Goal: Task Accomplishment & Management: Manage account settings

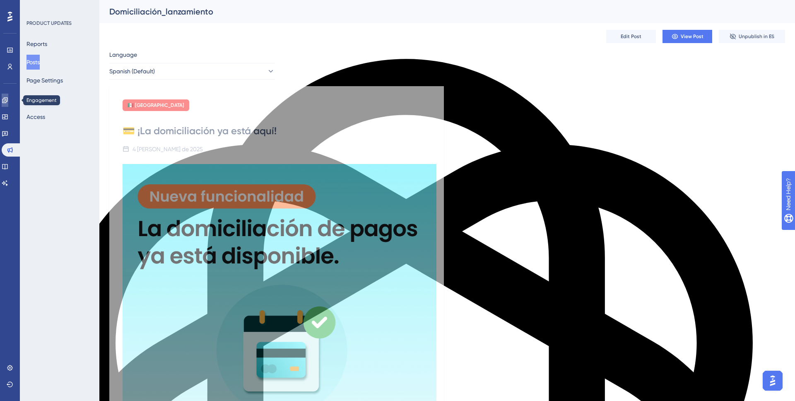
click at [8, 99] on icon at bounding box center [5, 100] width 7 height 7
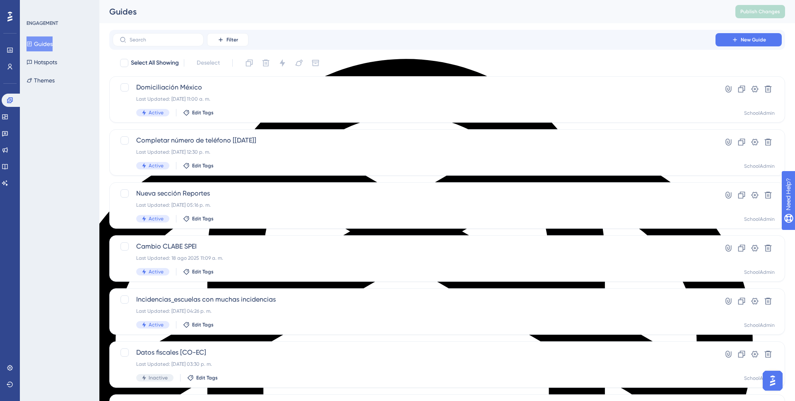
click at [43, 45] on button "Guides" at bounding box center [40, 43] width 26 height 15
click at [58, 128] on div "ENGAGEMENT Guides Hotspots Themes" at bounding box center [60, 200] width 80 height 401
click at [234, 146] on div "Completar número de teléfono [Sept, 2025] Last Updated: 30 sept 2025 12:30 p. m…" at bounding box center [414, 152] width 556 height 34
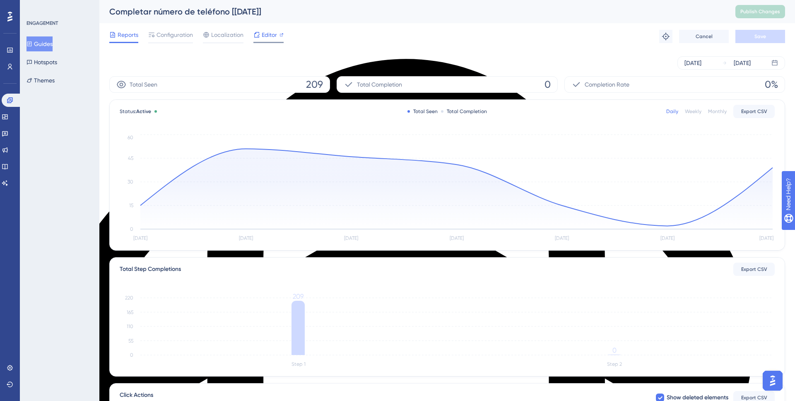
click at [262, 34] on span "Editor" at bounding box center [269, 35] width 15 height 10
click at [756, 14] on span "Publish Changes" at bounding box center [760, 11] width 40 height 7
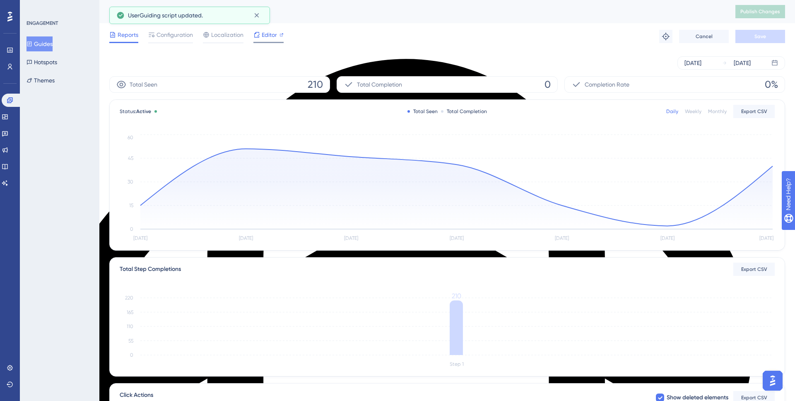
click at [268, 34] on span "Editor" at bounding box center [269, 35] width 15 height 10
click at [177, 36] on span "Configuration" at bounding box center [175, 35] width 36 height 10
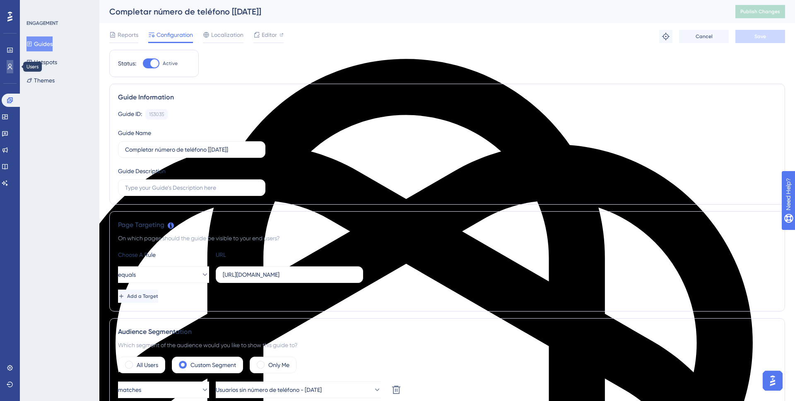
click at [9, 62] on link at bounding box center [10, 66] width 7 height 13
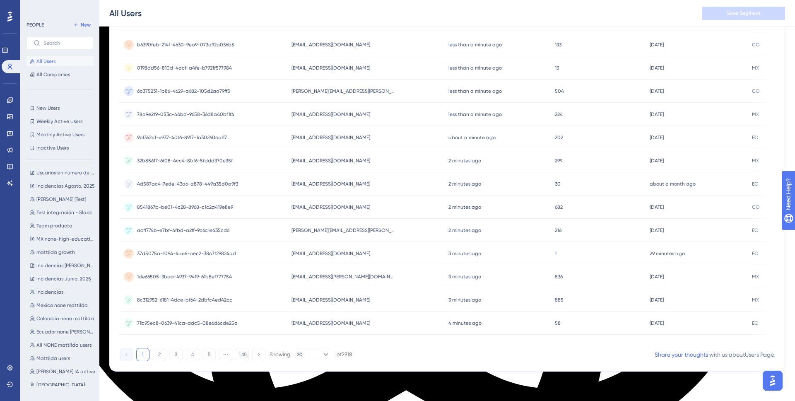
scroll to position [19, 0]
click at [51, 166] on span "Usuarios sin número de teléfono - Sept, 2025" at bounding box center [65, 169] width 59 height 7
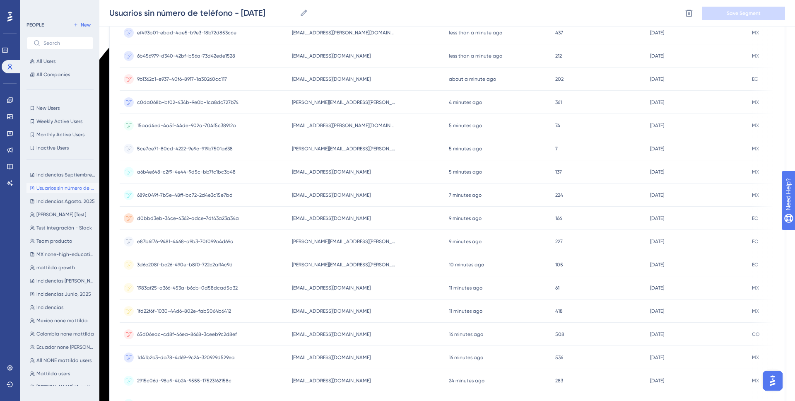
scroll to position [268, 0]
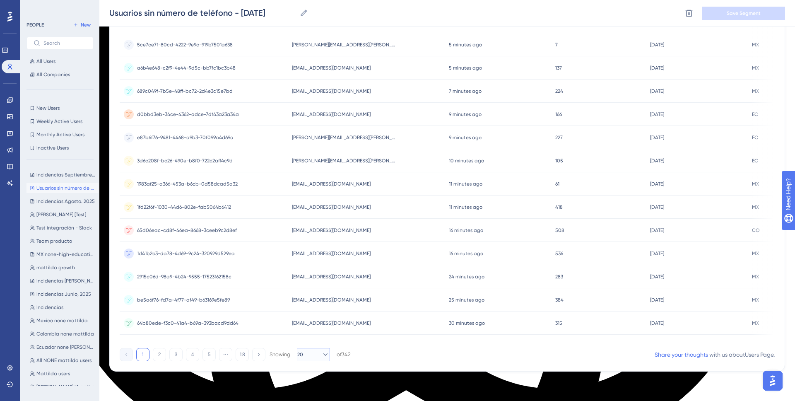
click at [315, 359] on button "20" at bounding box center [313, 354] width 33 height 13
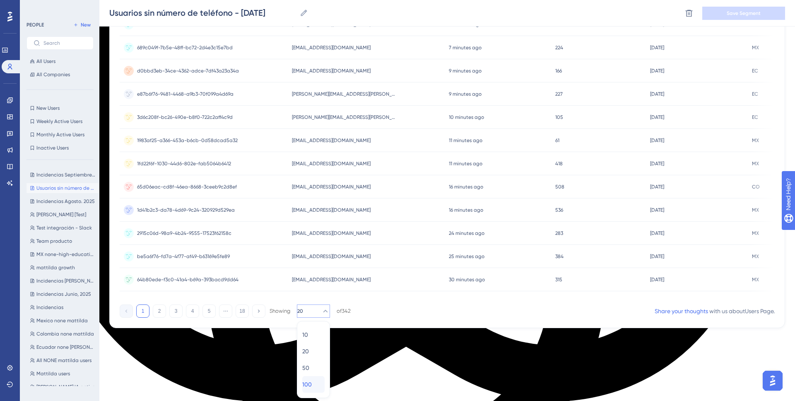
click at [312, 382] on span "100" at bounding box center [307, 384] width 10 height 10
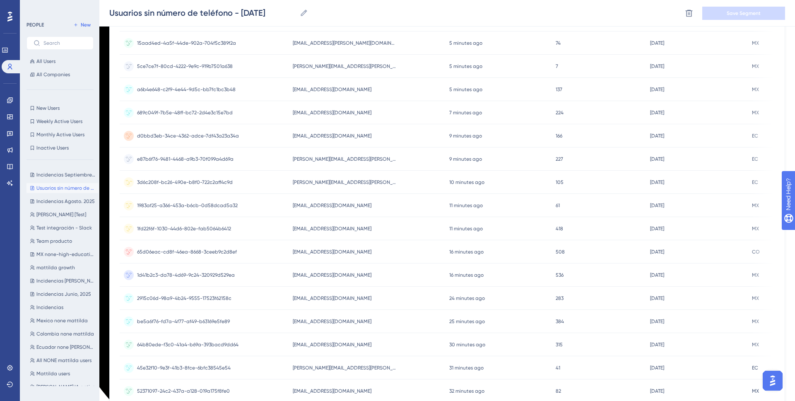
scroll to position [0, 0]
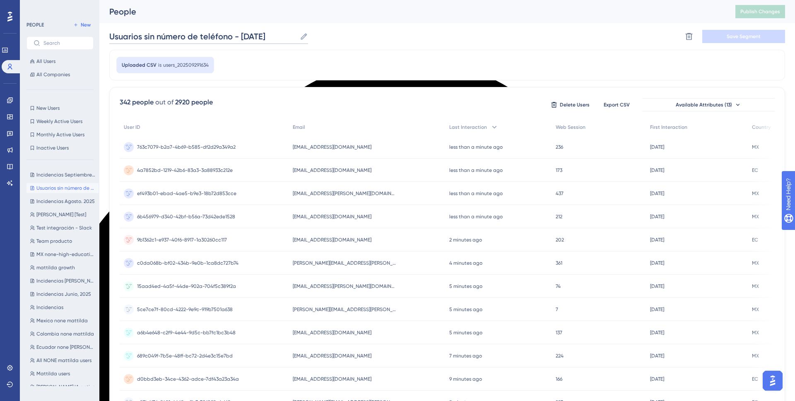
drag, startPoint x: 109, startPoint y: 37, endPoint x: 314, endPoint y: 37, distance: 205.0
click at [314, 37] on div "Usuarios sin número de teléfono - Sept, 2025 Usuarios sin número de teléfono - …" at bounding box center [447, 36] width 676 height 27
click at [602, 43] on div "Usuarios sin número de teléfono - Sept, 2025 Usuarios sin número de teléfono - …" at bounding box center [447, 36] width 676 height 27
click at [83, 24] on span "New" at bounding box center [86, 25] width 10 height 7
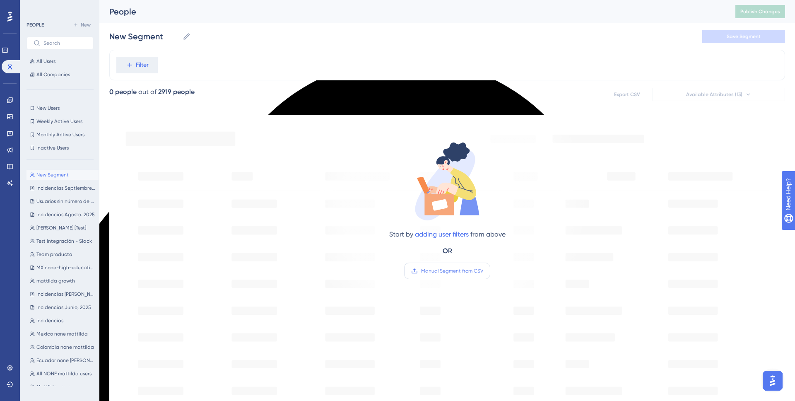
click at [467, 272] on span "Manual Segment from CSV" at bounding box center [452, 270] width 62 height 7
click at [483, 271] on input "Manual Segment from CSV" at bounding box center [483, 271] width 0 height 0
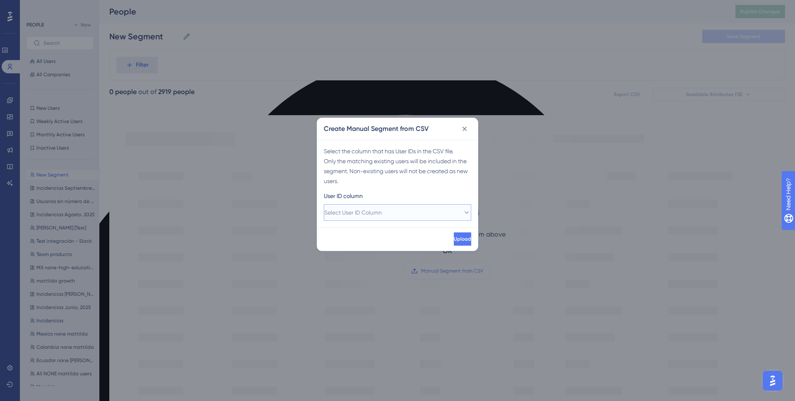
click at [421, 213] on button "Select User ID Column" at bounding box center [397, 212] width 147 height 17
click at [351, 238] on div "A - id A - id" at bounding box center [397, 237] width 137 height 17
click at [454, 241] on span "Upload" at bounding box center [462, 239] width 17 height 7
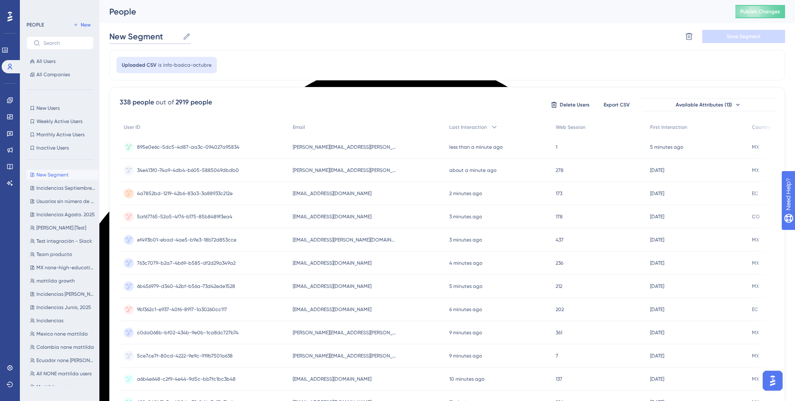
click at [148, 37] on input "New Segment" at bounding box center [144, 37] width 70 height 12
paste input "select id from users where phone = '' and status = 'active' and email NOT ILIKE…"
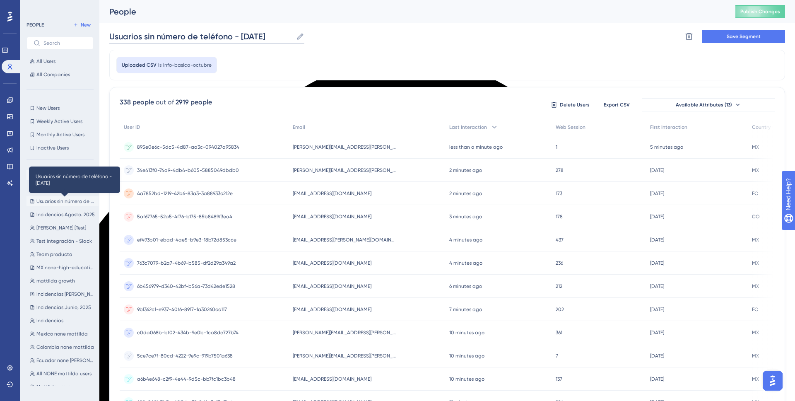
type input "Usuarios sin número de teléfono - Oct, 2025"
click at [303, 52] on div "Uploaded CSV is info-basica-octubre" at bounding box center [447, 65] width 676 height 31
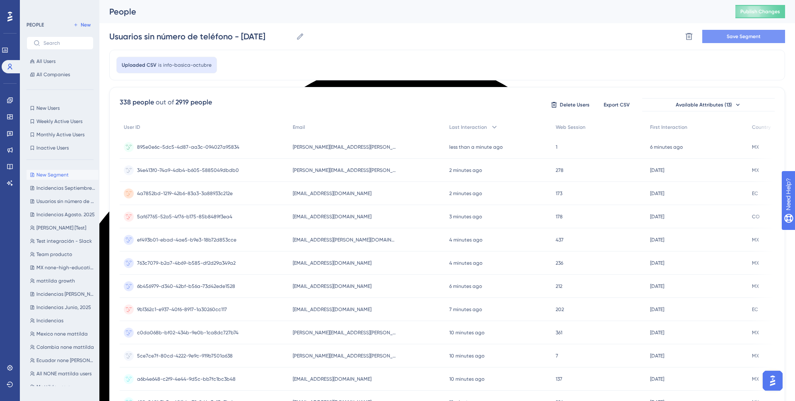
click at [761, 39] on button "Save Segment" at bounding box center [743, 36] width 83 height 13
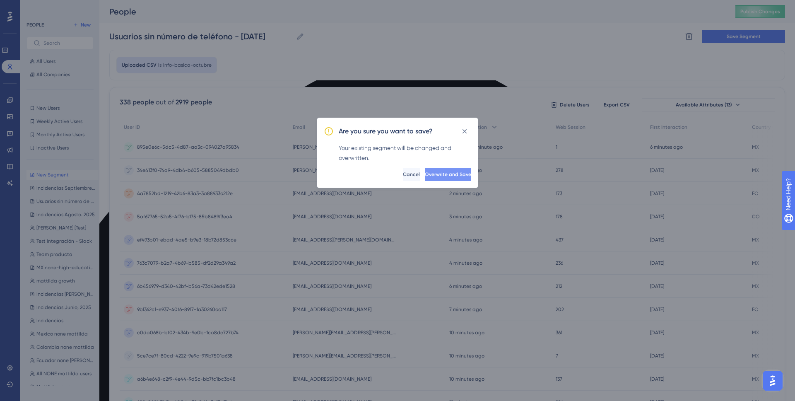
click at [438, 177] on span "Overwrite and Save" at bounding box center [448, 174] width 46 height 7
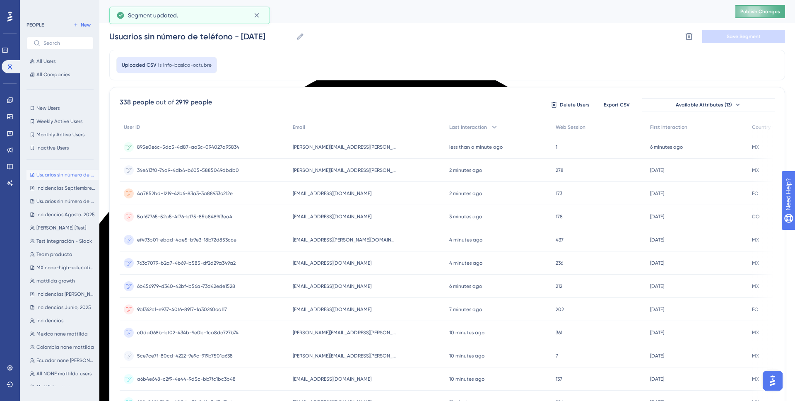
click at [763, 14] on button "Publish Changes" at bounding box center [760, 11] width 50 height 13
click at [12, 101] on icon at bounding box center [10, 100] width 7 height 7
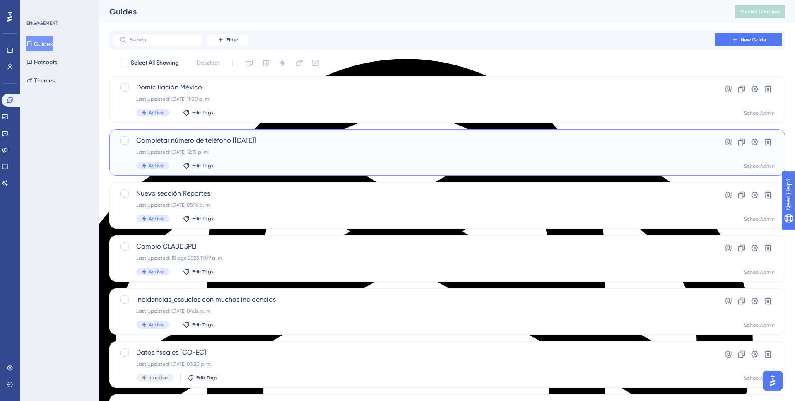
click at [244, 146] on div "Completar número de teléfono [Sept, 2025] Last Updated: 06 oct 2025 12:15 p. m.…" at bounding box center [414, 152] width 556 height 34
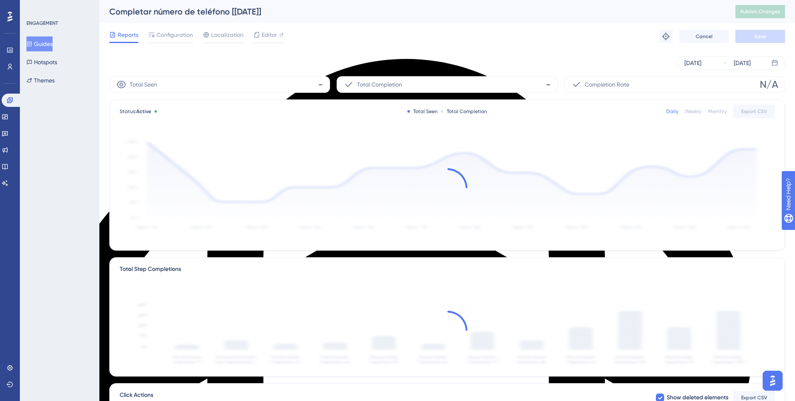
click at [188, 12] on div "Completar número de teléfono [[DATE]]" at bounding box center [411, 12] width 605 height 12
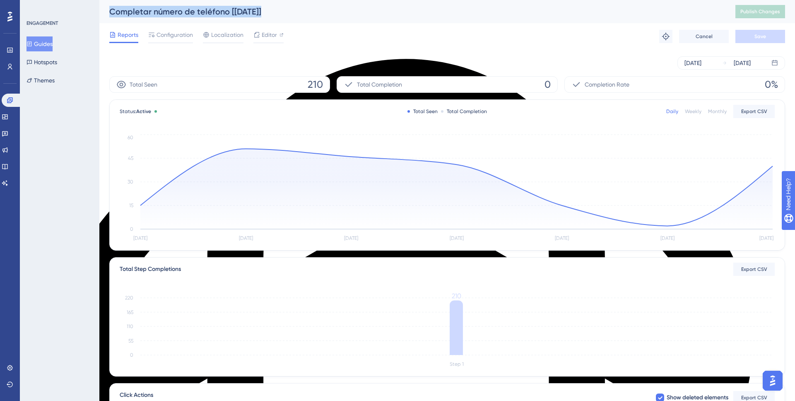
click at [243, 11] on div "Completar número de teléfono [[DATE]]" at bounding box center [411, 12] width 605 height 12
click at [239, 11] on div "Completar número de teléfono [[DATE]]" at bounding box center [411, 12] width 605 height 12
click at [218, 17] on div "Completar número de teléfono [[DATE]]" at bounding box center [411, 12] width 605 height 12
click at [206, 14] on div "Completar número de teléfono [[DATE]]" at bounding box center [411, 12] width 605 height 12
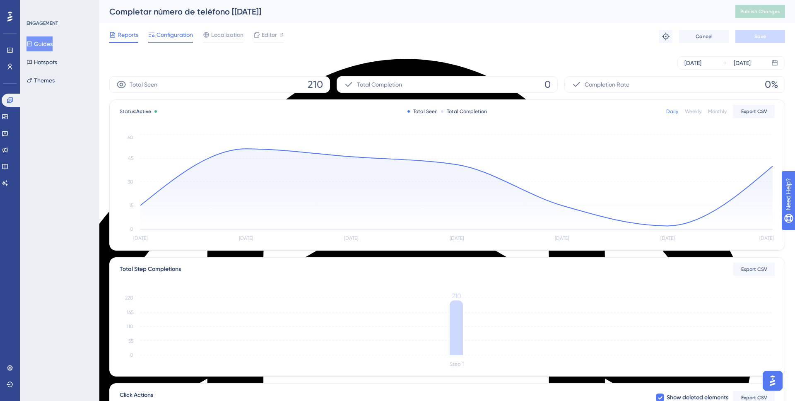
click at [173, 38] on span "Configuration" at bounding box center [175, 35] width 36 height 10
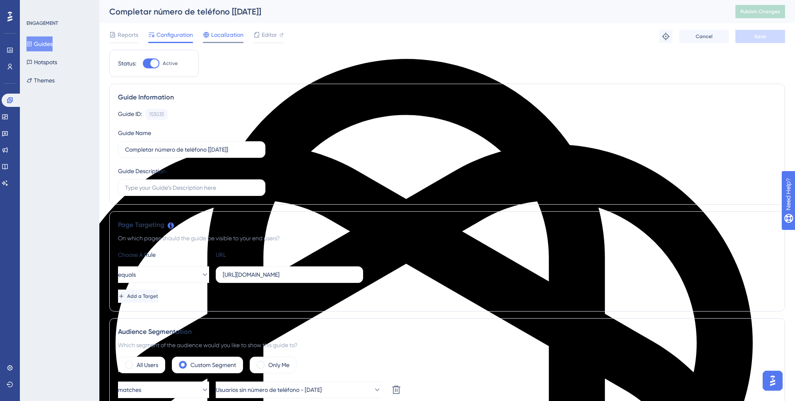
click at [219, 37] on span "Localization" at bounding box center [227, 35] width 32 height 10
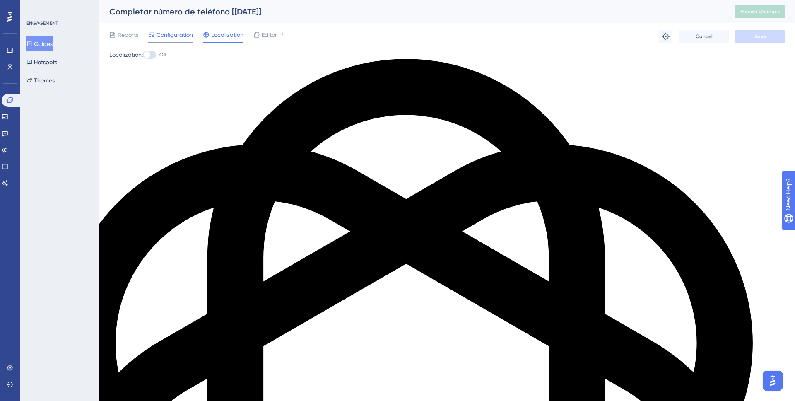
click at [167, 31] on span "Configuration" at bounding box center [175, 35] width 36 height 10
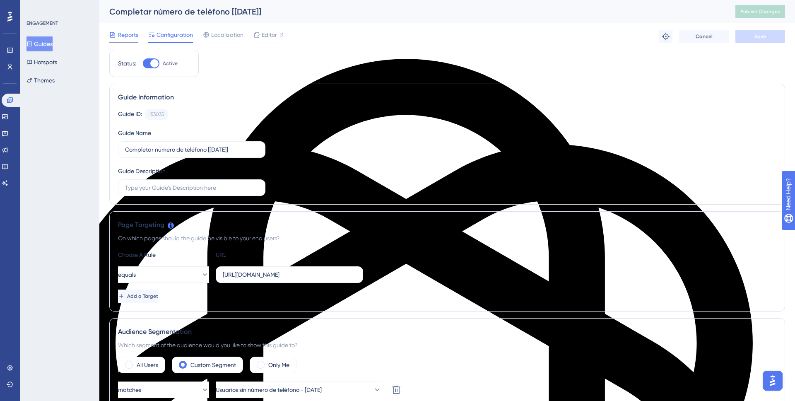
click at [133, 36] on span "Reports" at bounding box center [128, 35] width 21 height 10
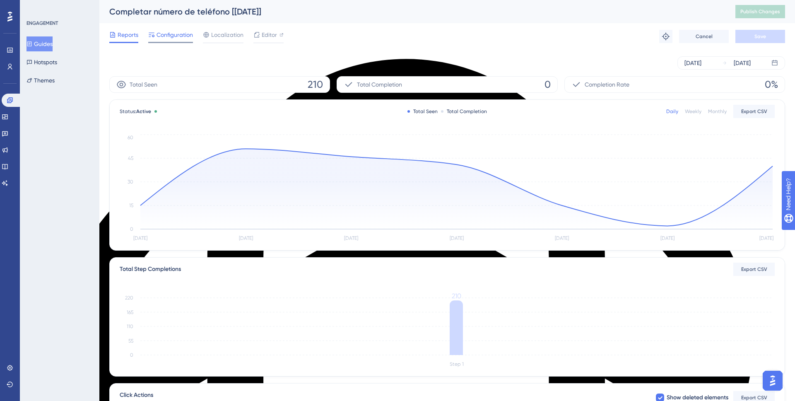
click at [159, 33] on span "Configuration" at bounding box center [175, 35] width 36 height 10
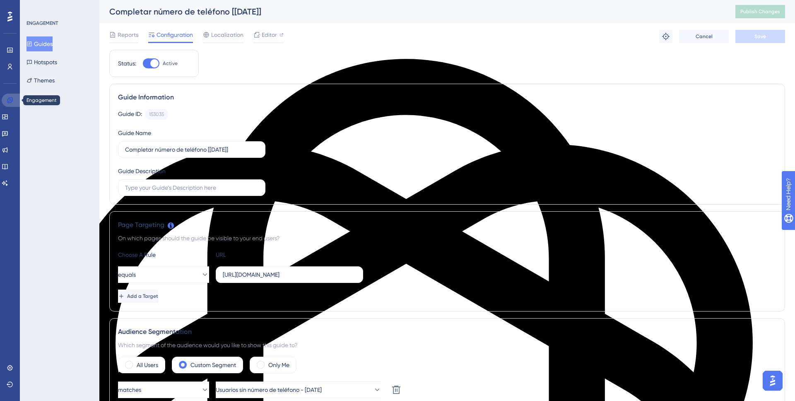
click at [9, 101] on icon at bounding box center [10, 100] width 7 height 7
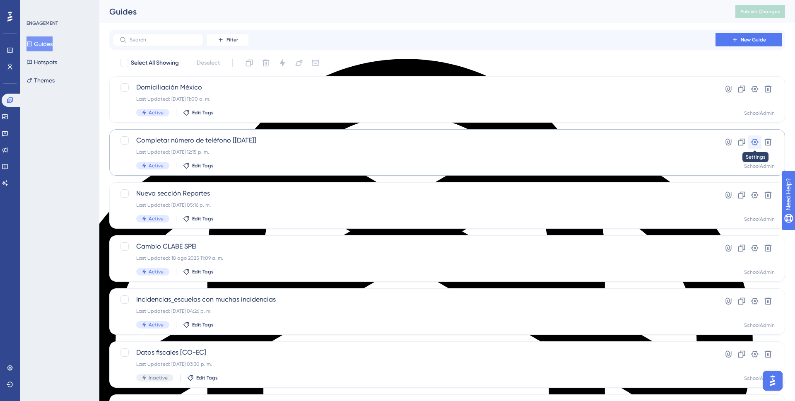
click at [754, 145] on icon at bounding box center [755, 142] width 8 height 8
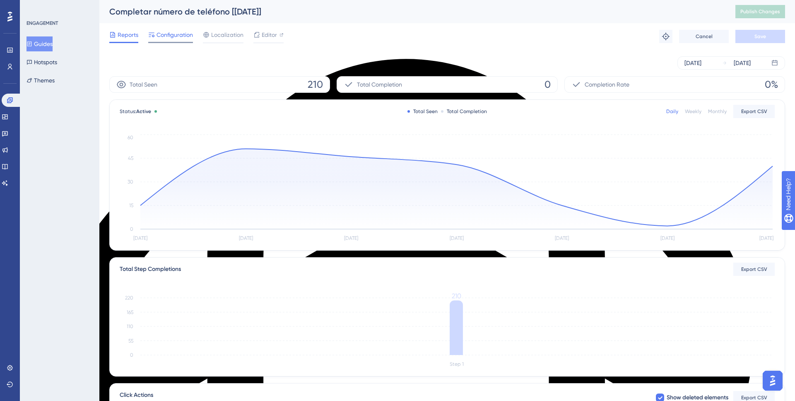
click at [175, 36] on span "Configuration" at bounding box center [175, 35] width 36 height 10
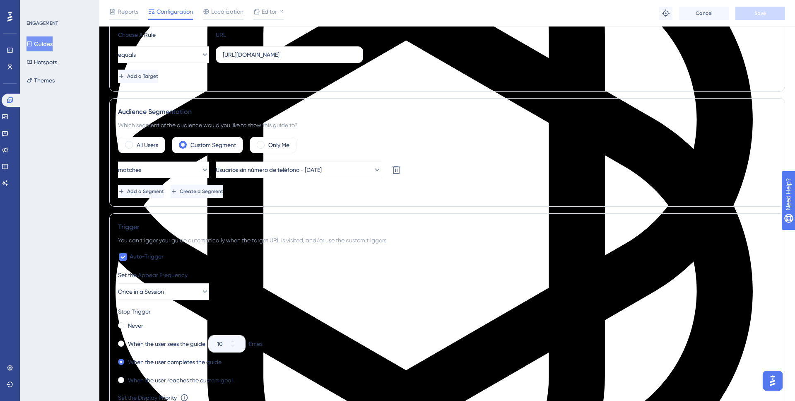
scroll to position [213, 0]
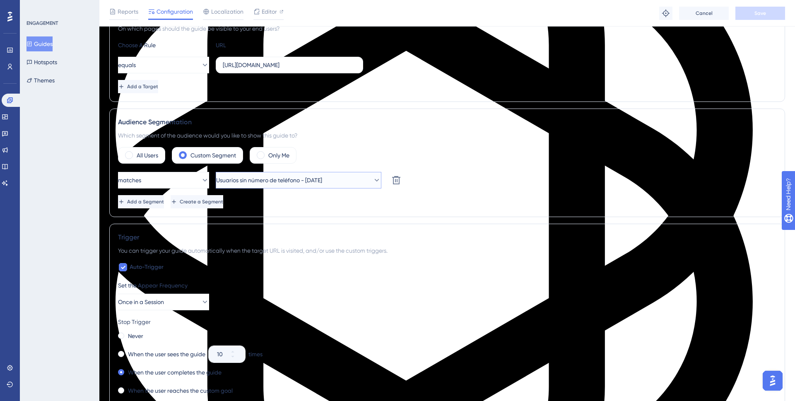
click at [259, 179] on span "Usuarios sin número de teléfono - Sept, 2025" at bounding box center [269, 180] width 106 height 10
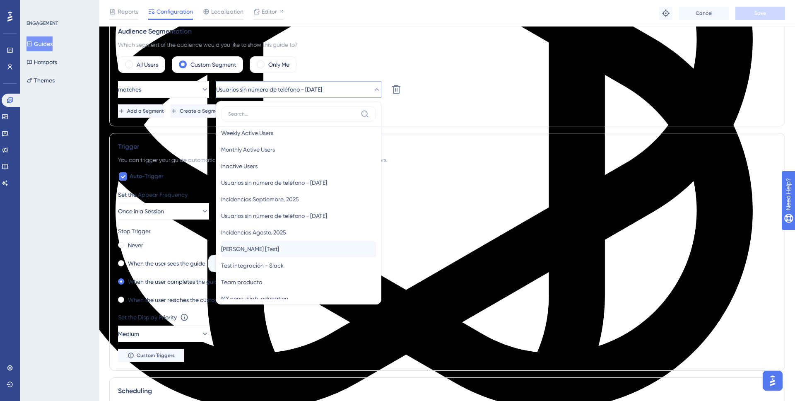
scroll to position [28, 0]
click at [310, 180] on span "Usuarios sin número de teléfono - Oct, 2025" at bounding box center [274, 178] width 106 height 10
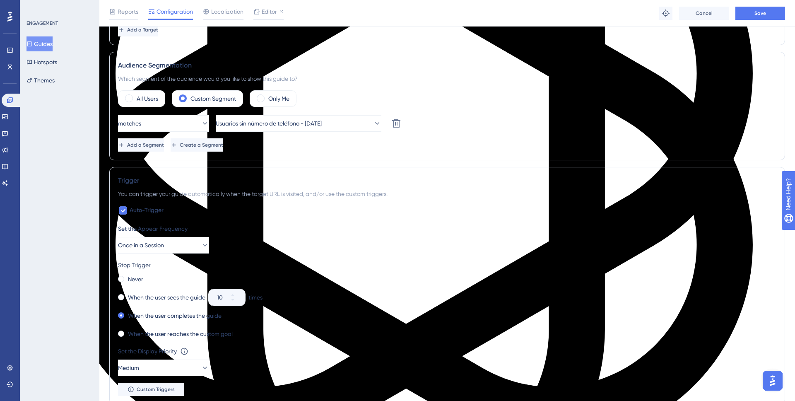
scroll to position [0, 0]
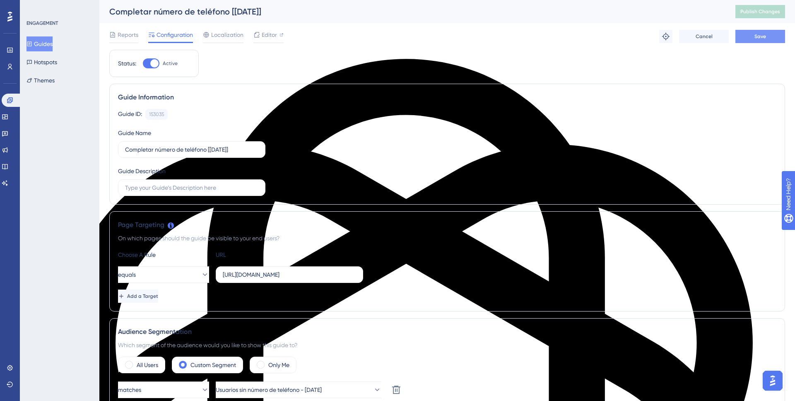
click at [752, 38] on button "Save" at bounding box center [760, 36] width 50 height 13
click at [757, 17] on button "Publish Changes" at bounding box center [760, 11] width 50 height 13
click at [262, 34] on span "Editor" at bounding box center [269, 35] width 15 height 10
